Goal: Task Accomplishment & Management: Complete application form

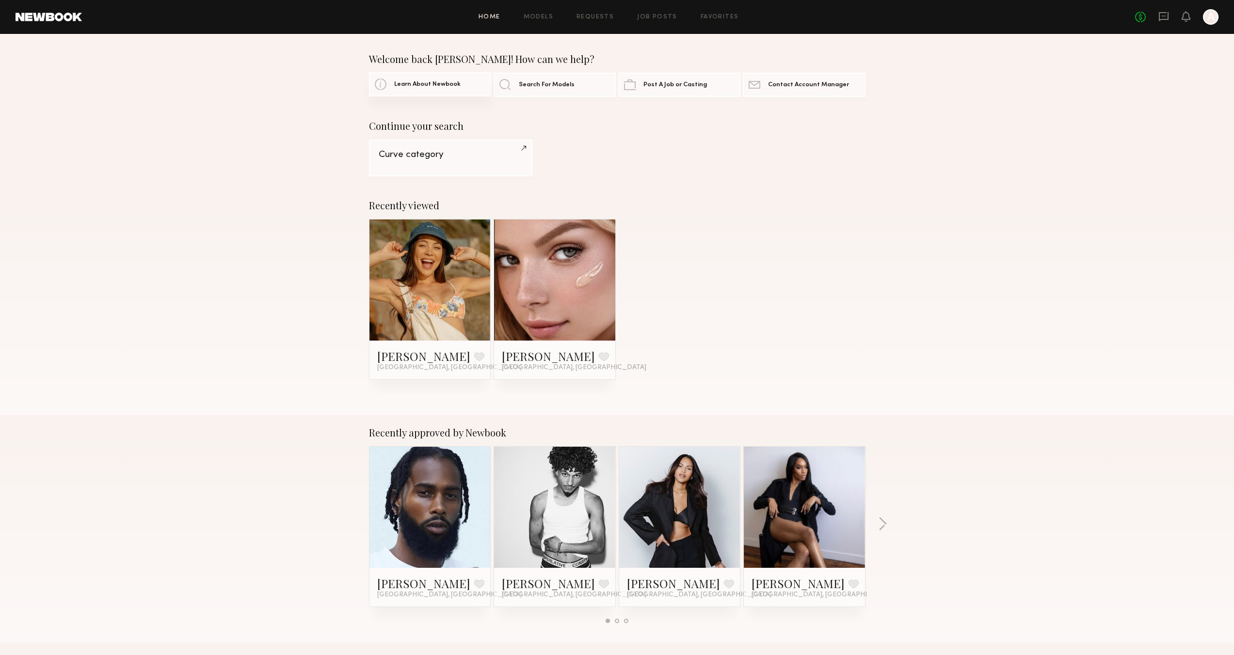
click at [435, 83] on span "Learn About Newbook" at bounding box center [427, 84] width 66 height 6
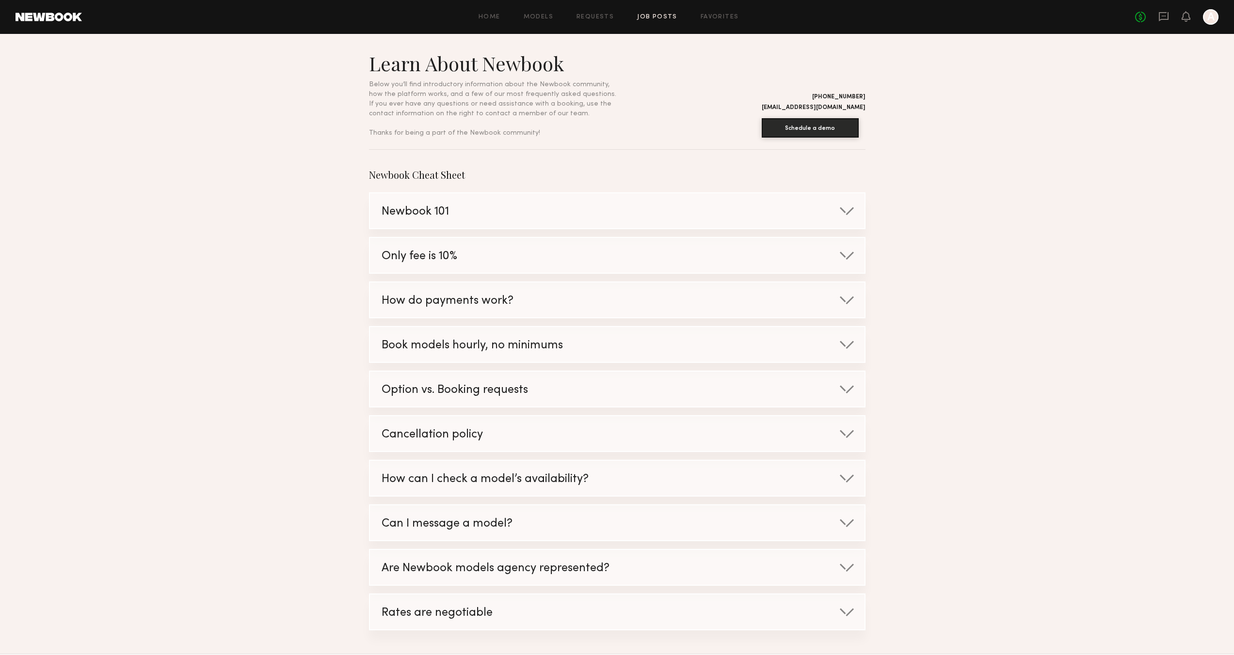
click at [660, 17] on link "Job Posts" at bounding box center [657, 17] width 40 height 6
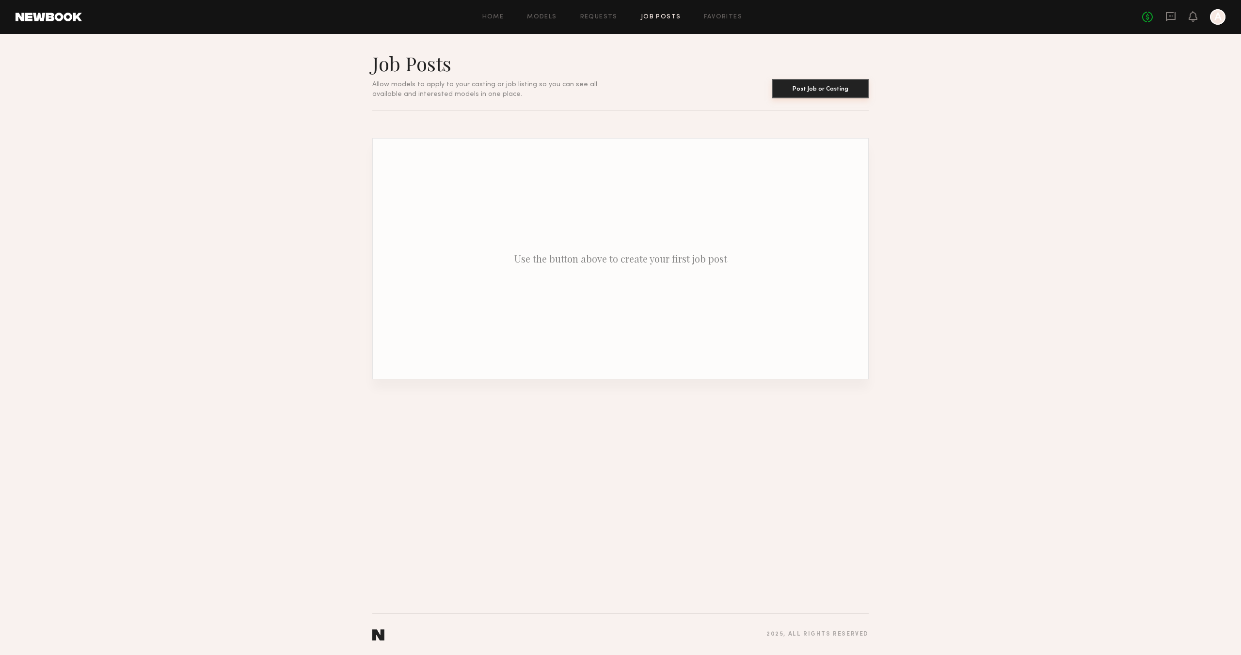
click at [835, 92] on button "Post Job or Casting" at bounding box center [820, 88] width 97 height 19
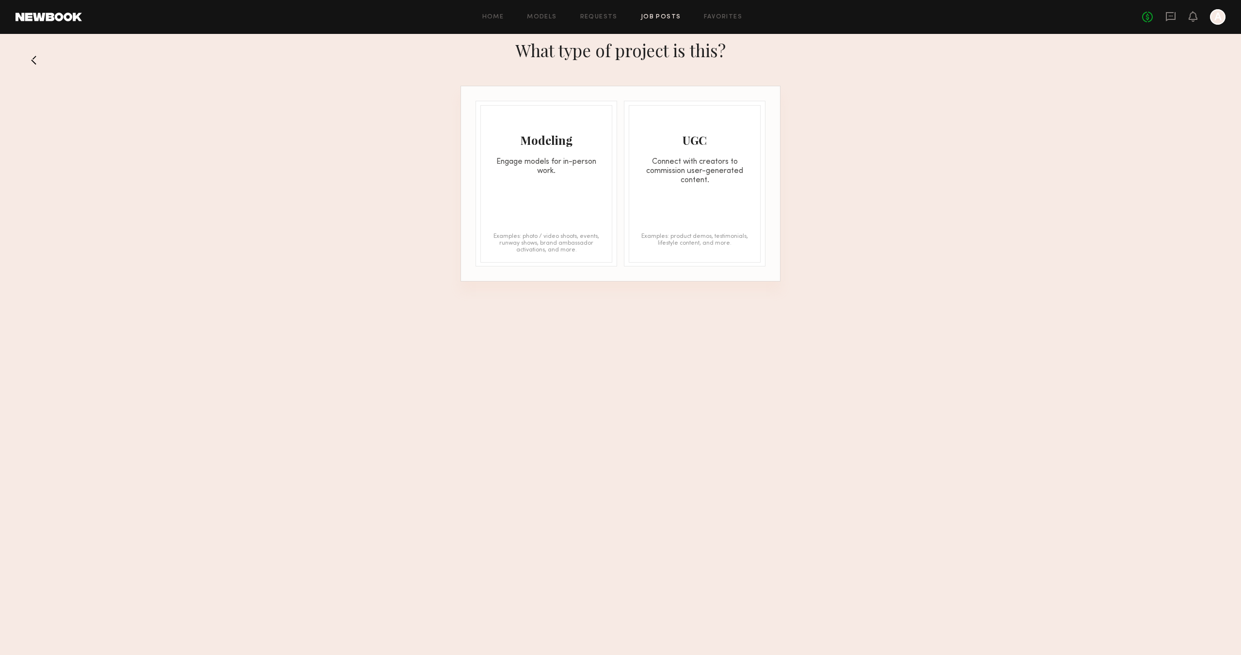
click at [526, 159] on div "Engage models for in-person work." at bounding box center [546, 167] width 131 height 18
